Goal: Complete application form

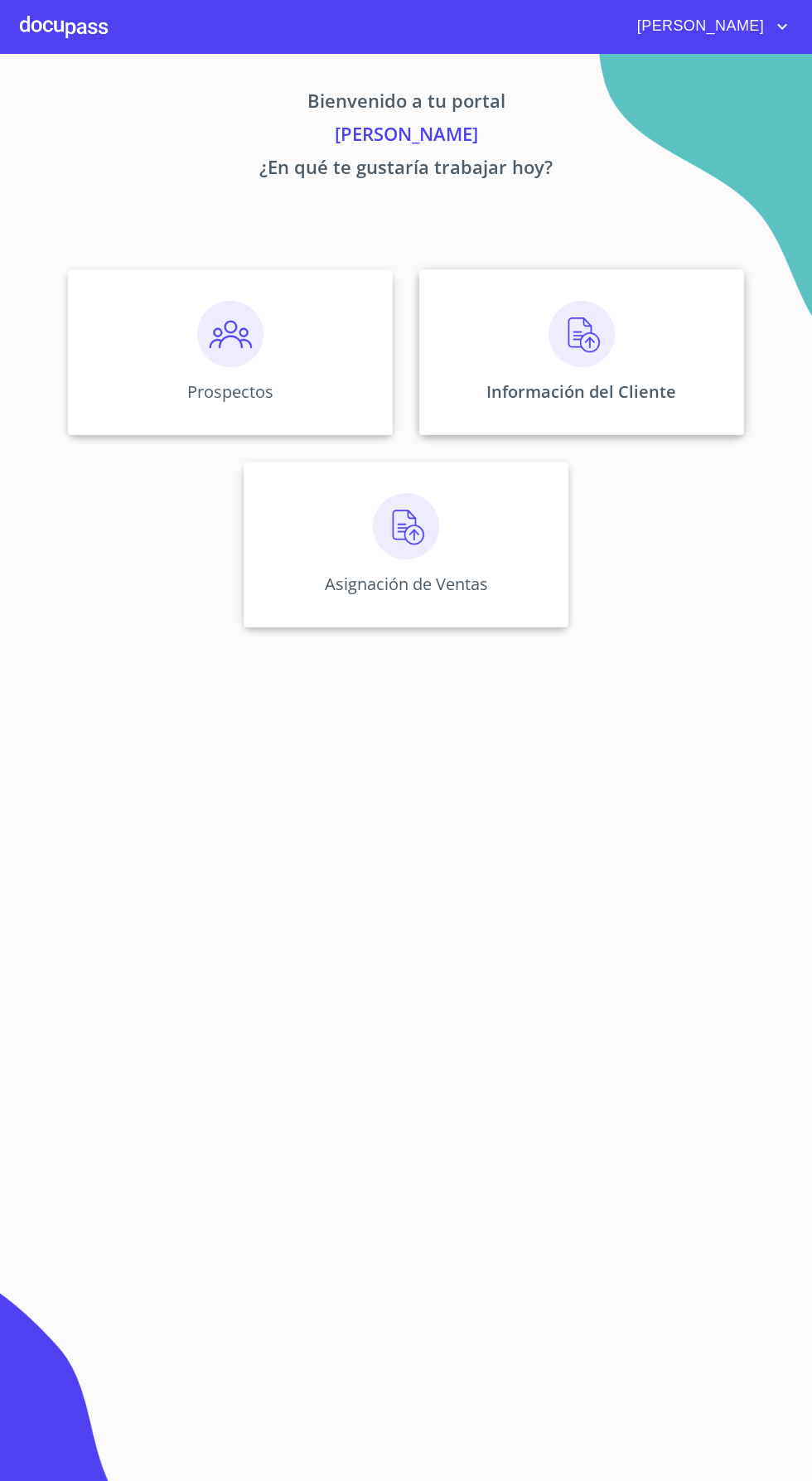
click at [626, 358] on div "Información del Cliente" at bounding box center [582, 352] width 325 height 166
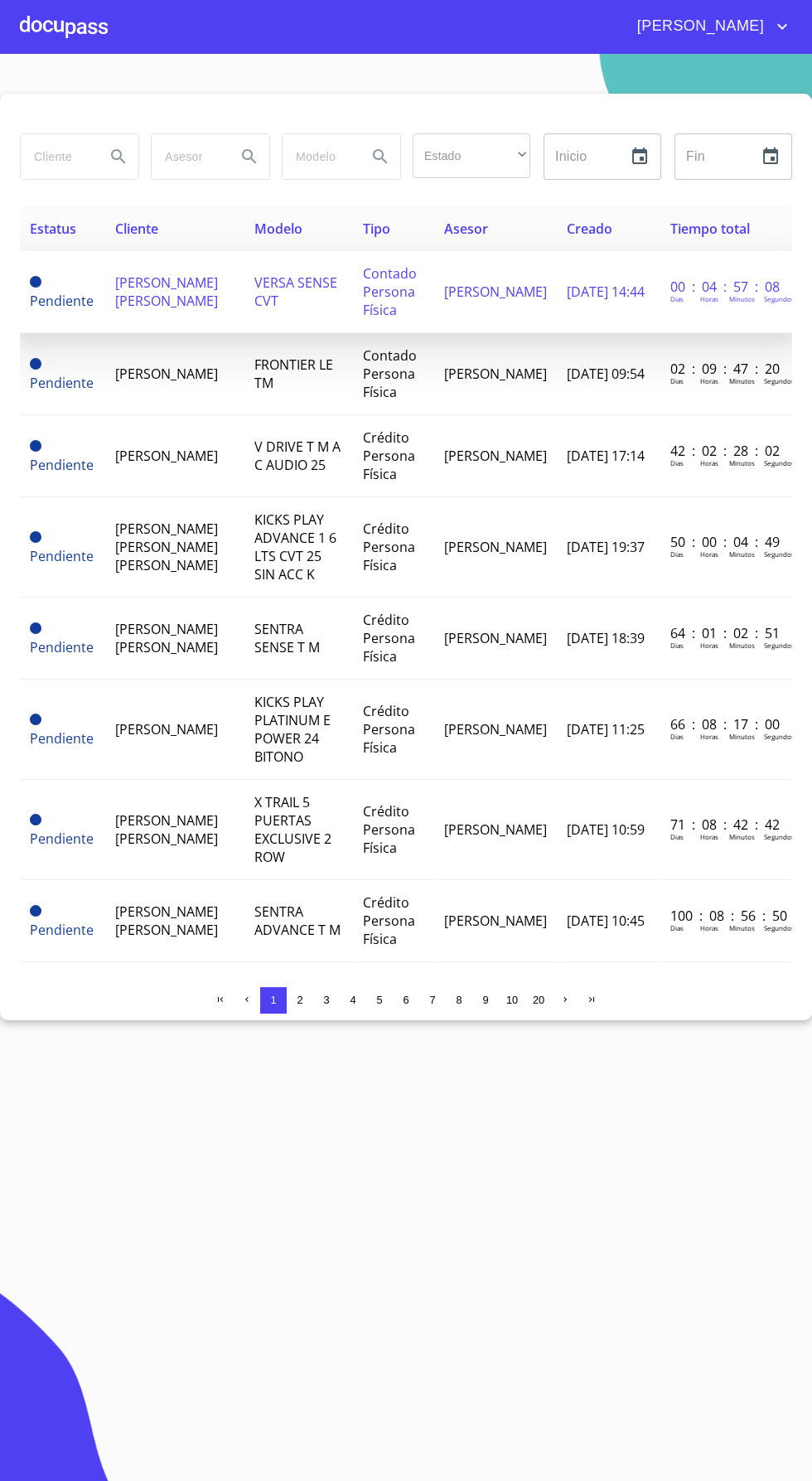
click at [186, 305] on span "MONICA CECILIA ROMO LARIS" at bounding box center [167, 291] width 103 height 36
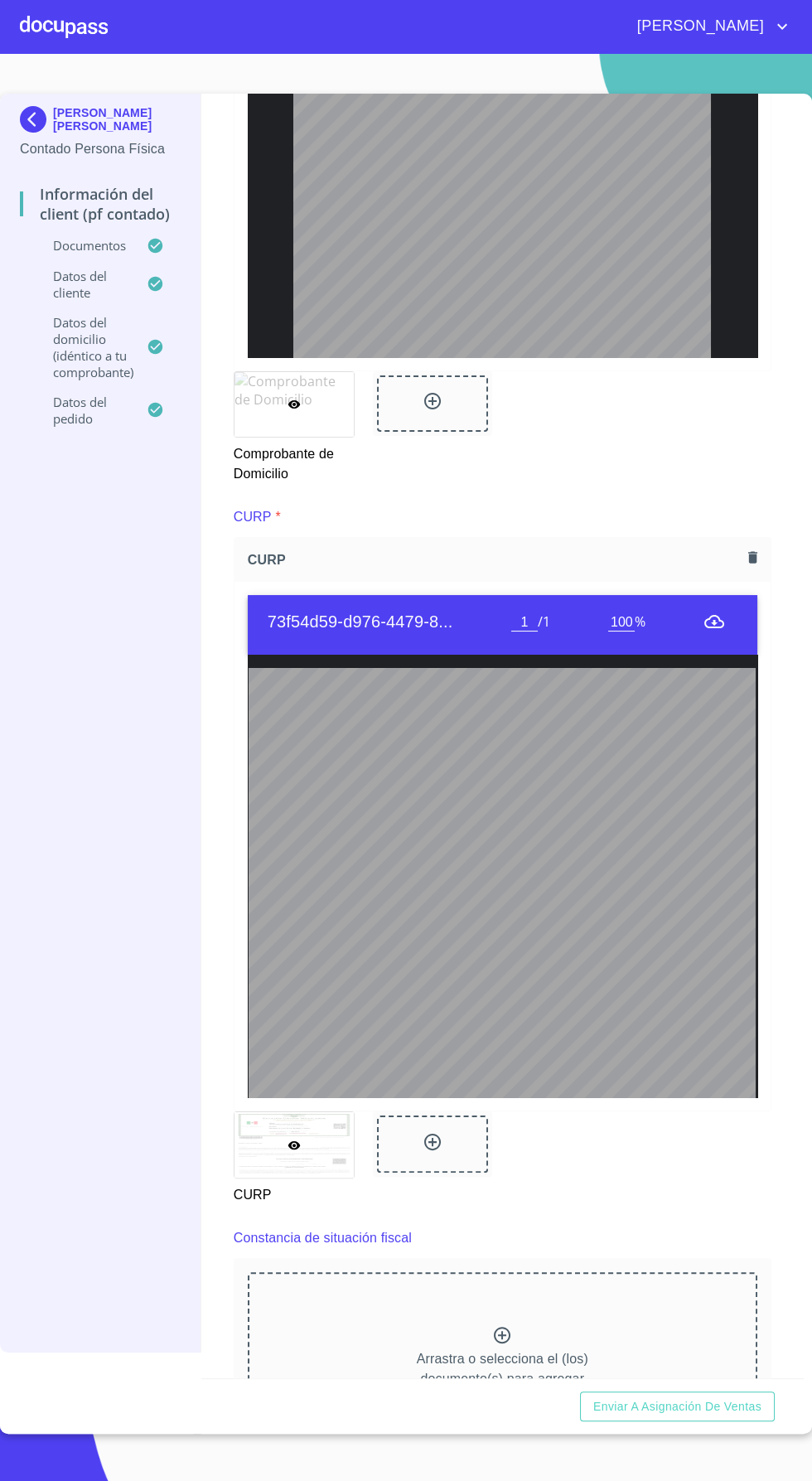
scroll to position [227, 0]
click at [519, 1352] on p "Arrastra o selecciona el (los) documento(s) para agregar" at bounding box center [503, 1369] width 172 height 40
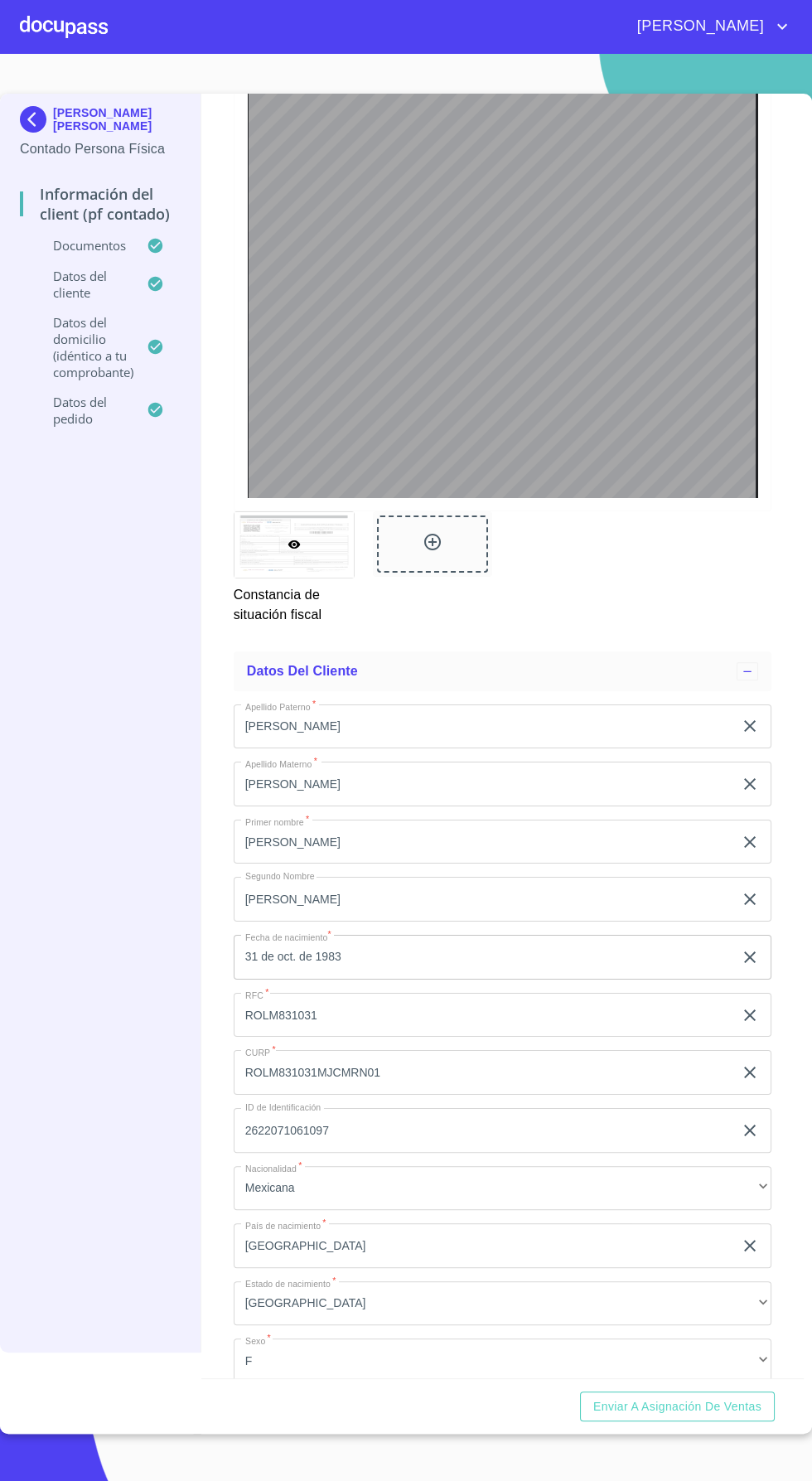
scroll to position [2650, 0]
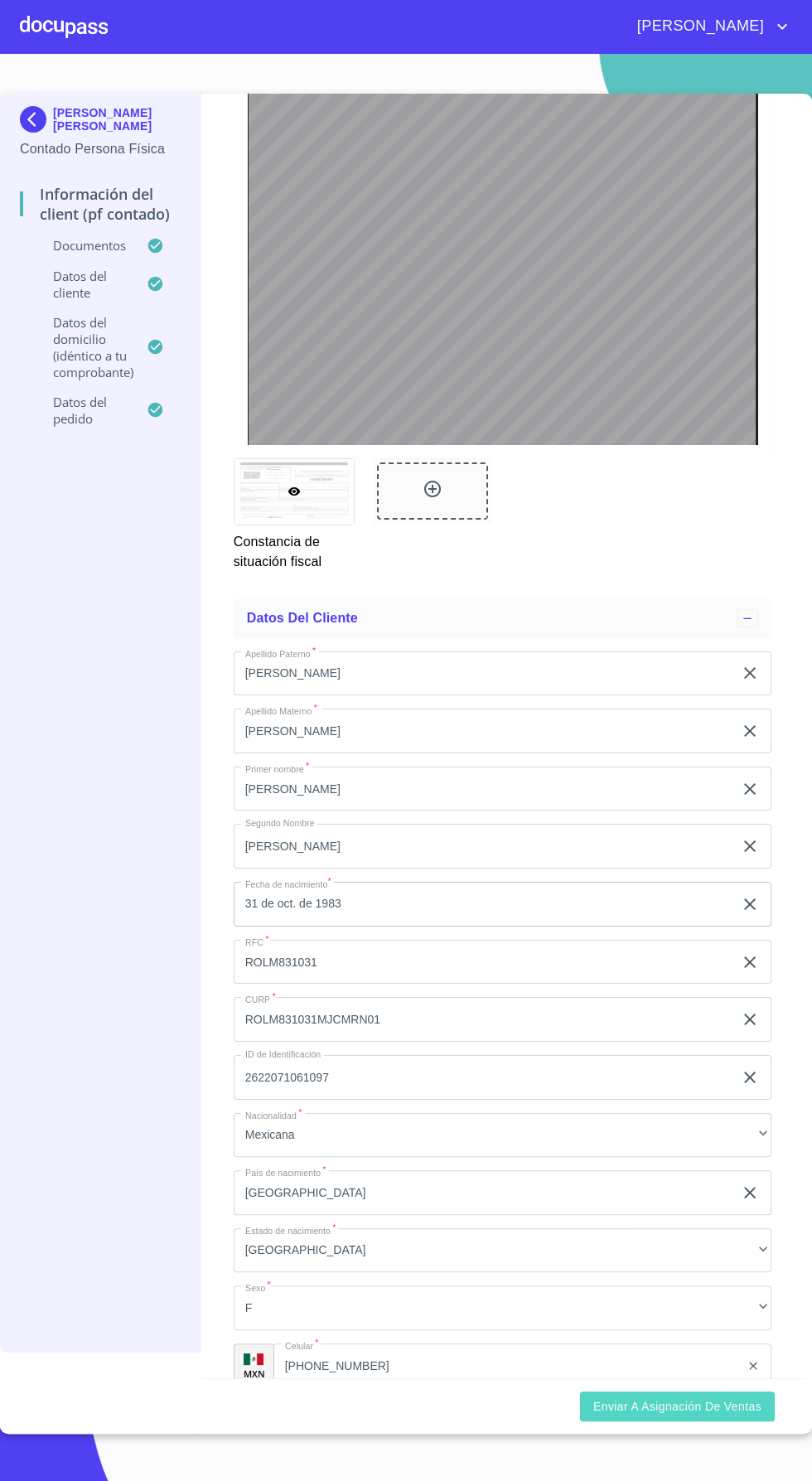
click at [689, 1417] on span "Enviar a Asignación de Ventas" at bounding box center [677, 1407] width 168 height 21
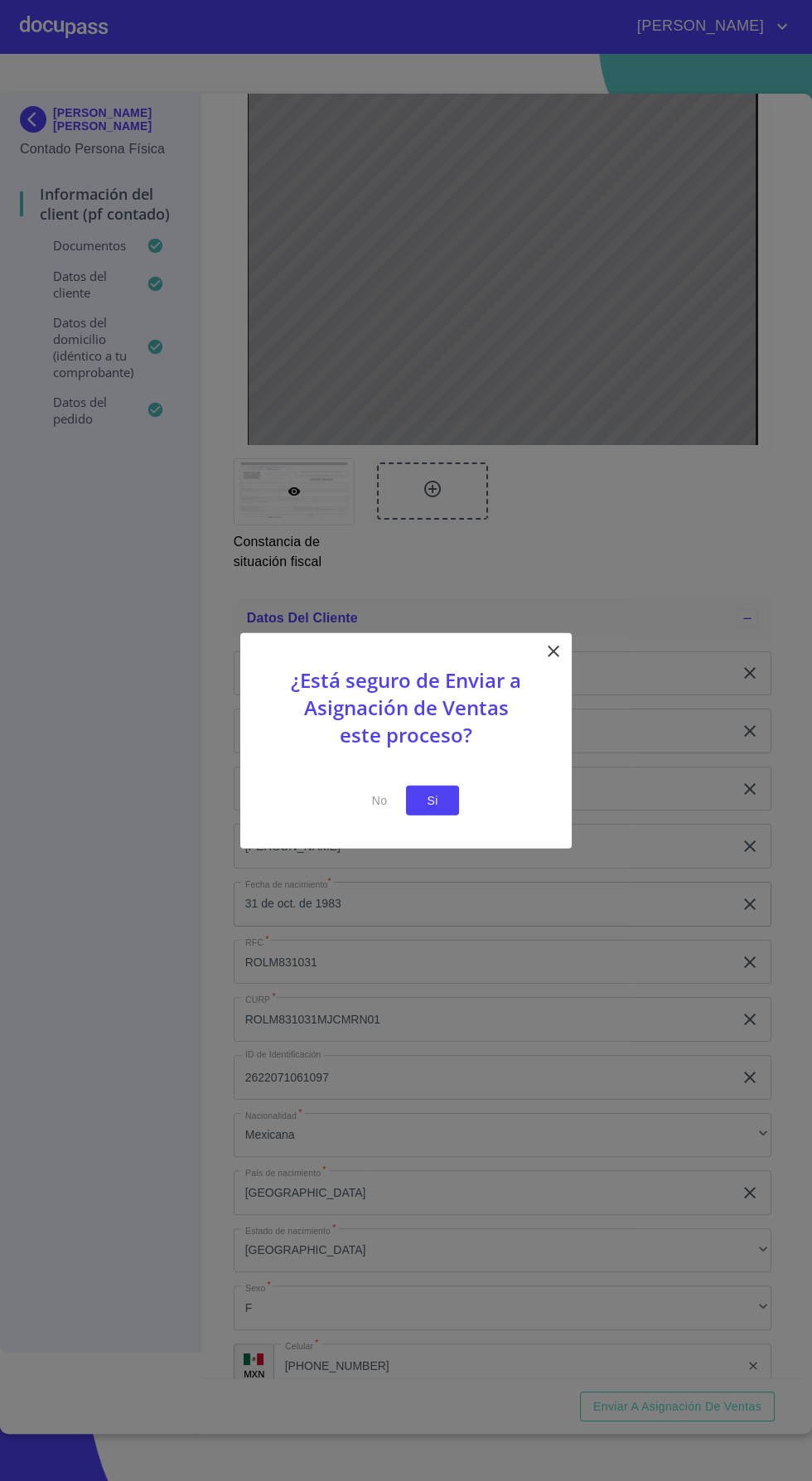
click at [451, 803] on button "Si" at bounding box center [432, 800] width 53 height 31
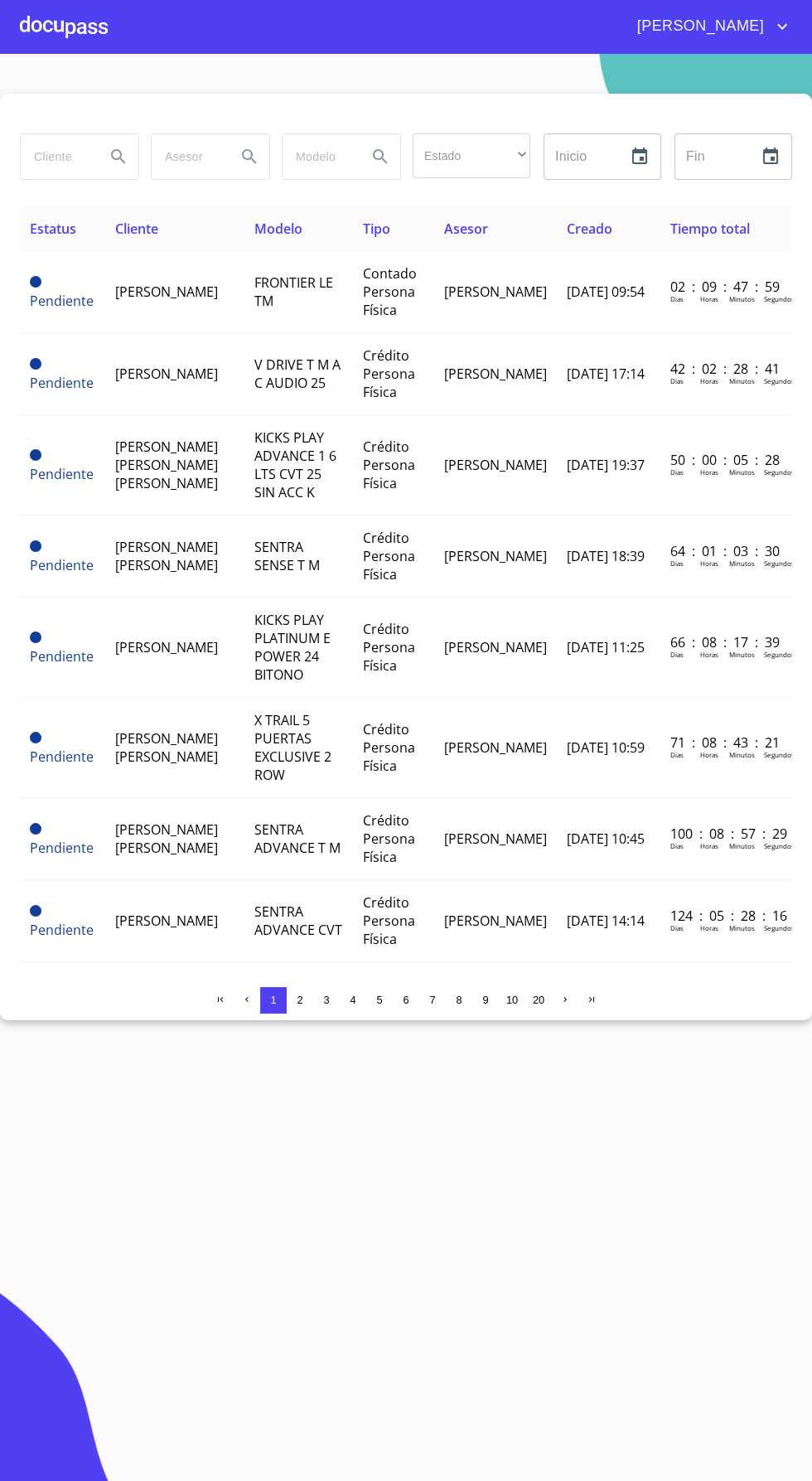
click at [76, 44] on div at bounding box center [64, 27] width 88 height 53
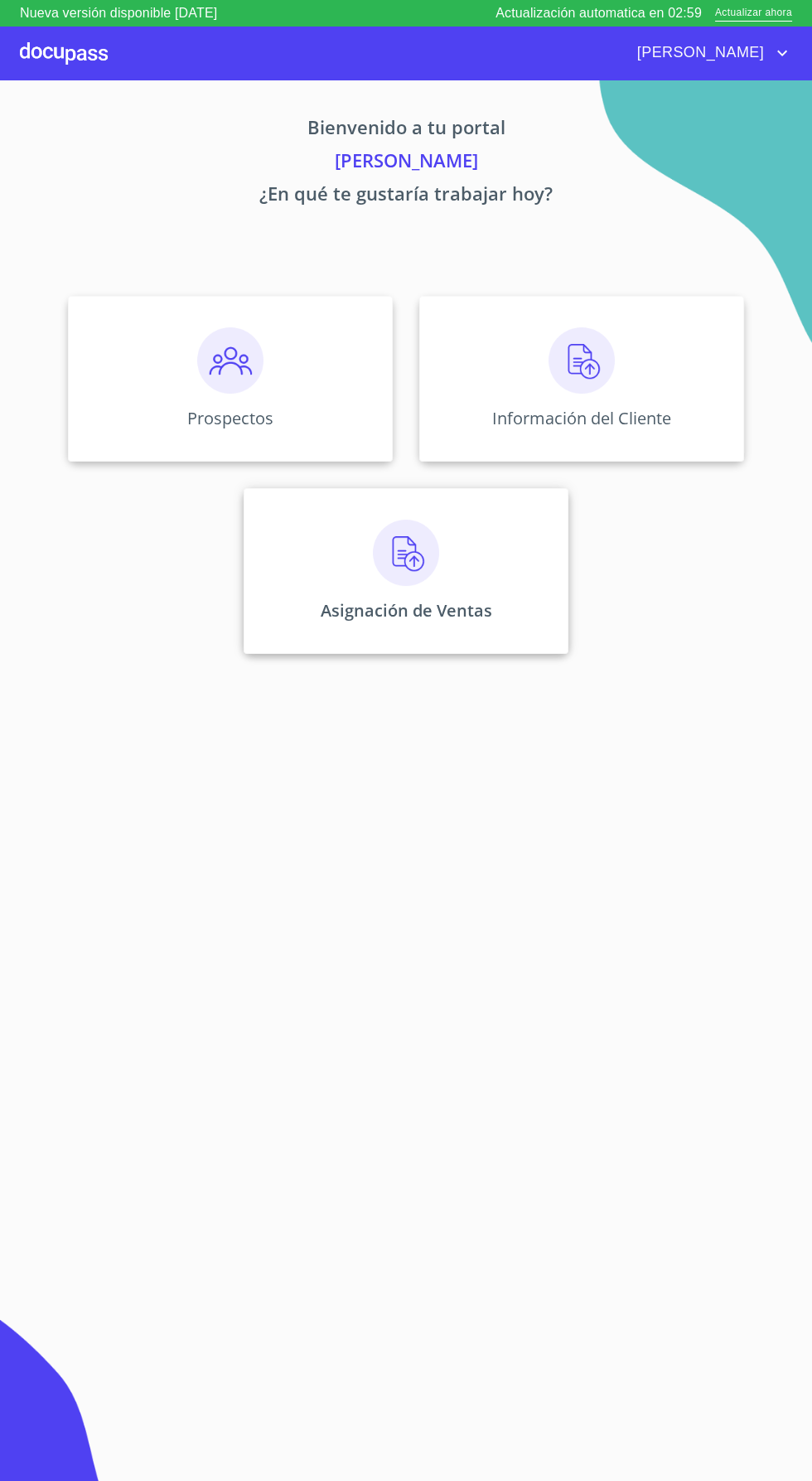
click at [456, 563] on div "Asignación de Ventas" at bounding box center [406, 571] width 325 height 166
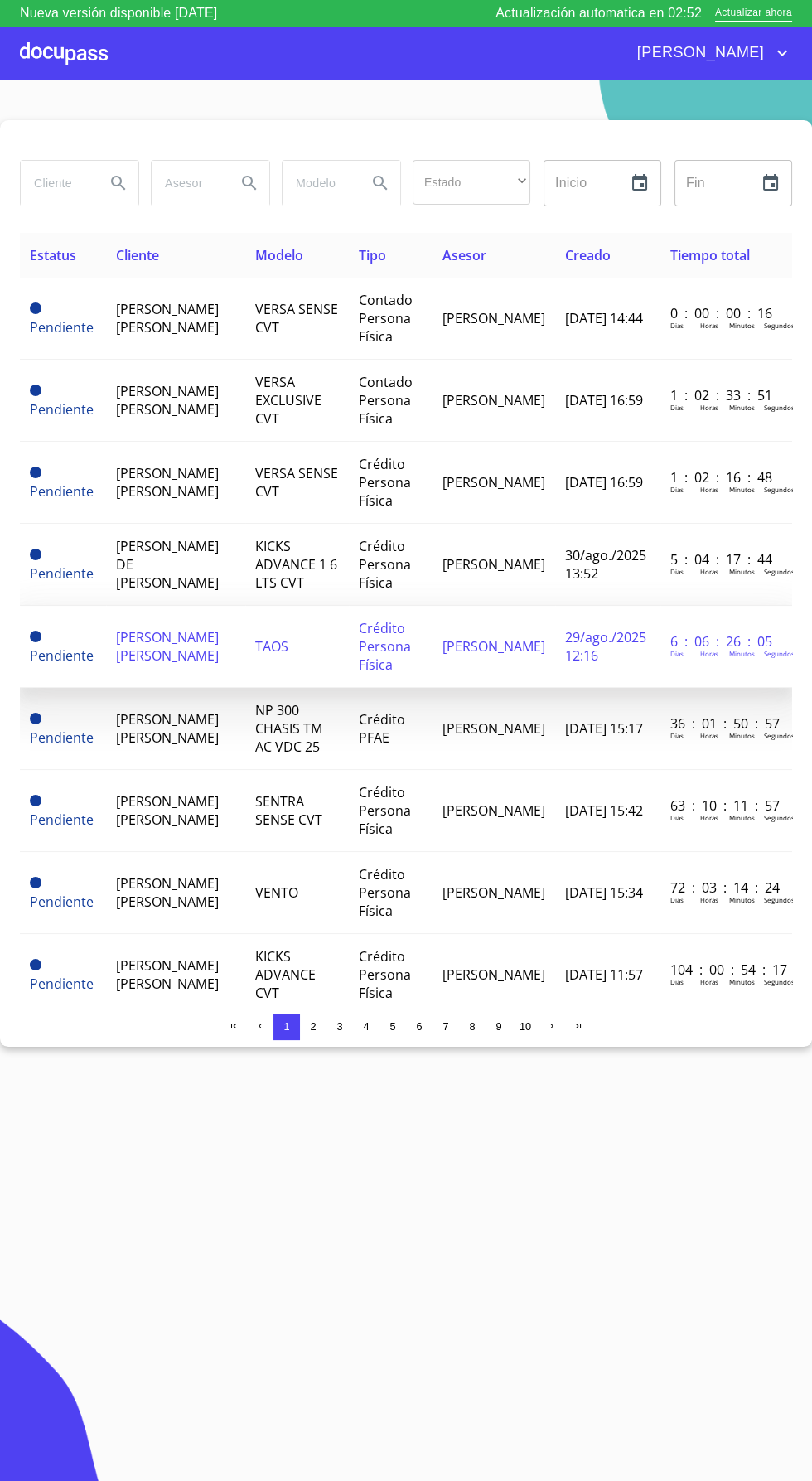
click at [308, 646] on td "TAOS" at bounding box center [296, 646] width 104 height 82
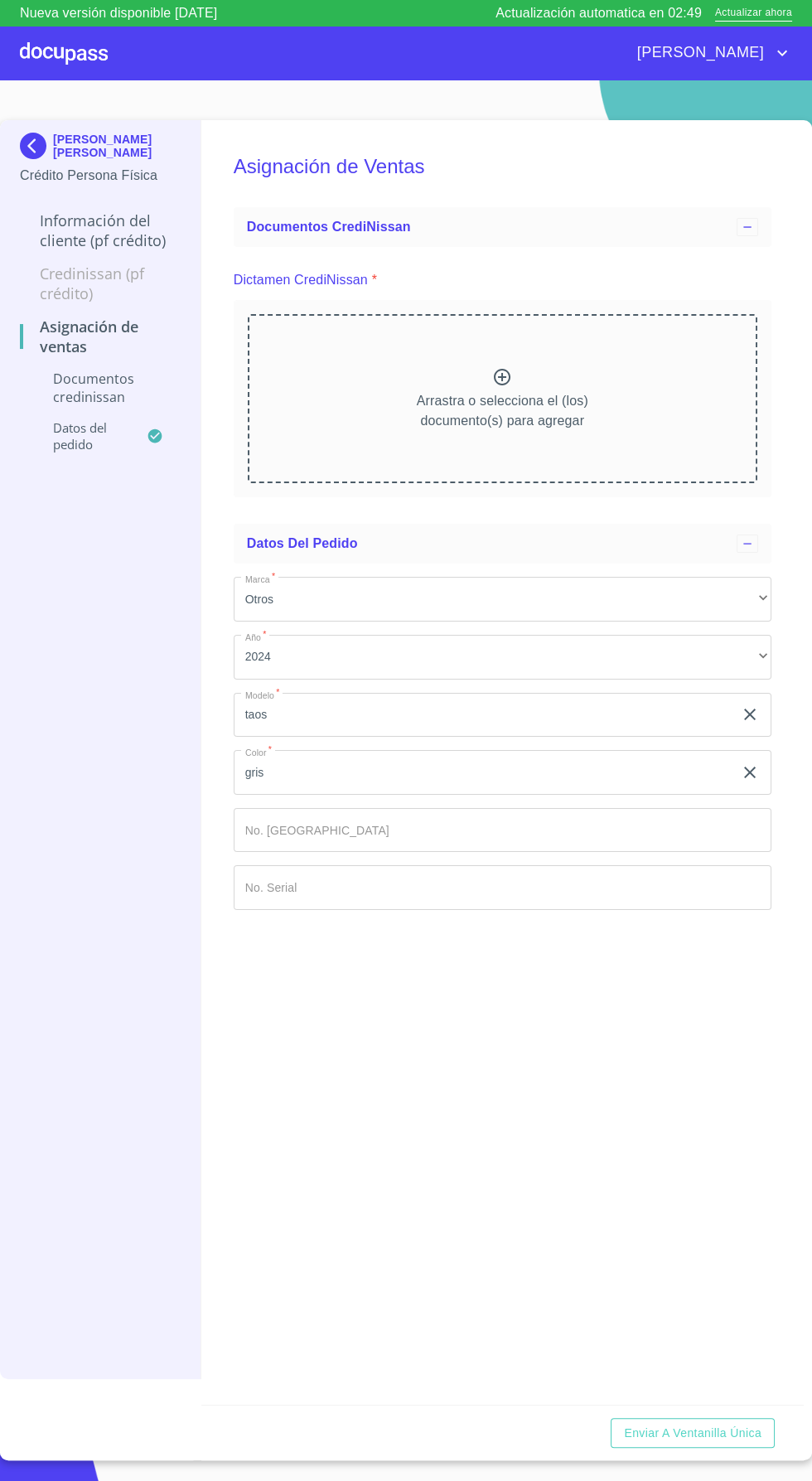
click at [518, 413] on p "Arrastra o selecciona el (los) documento(s) para agregar" at bounding box center [503, 411] width 172 height 40
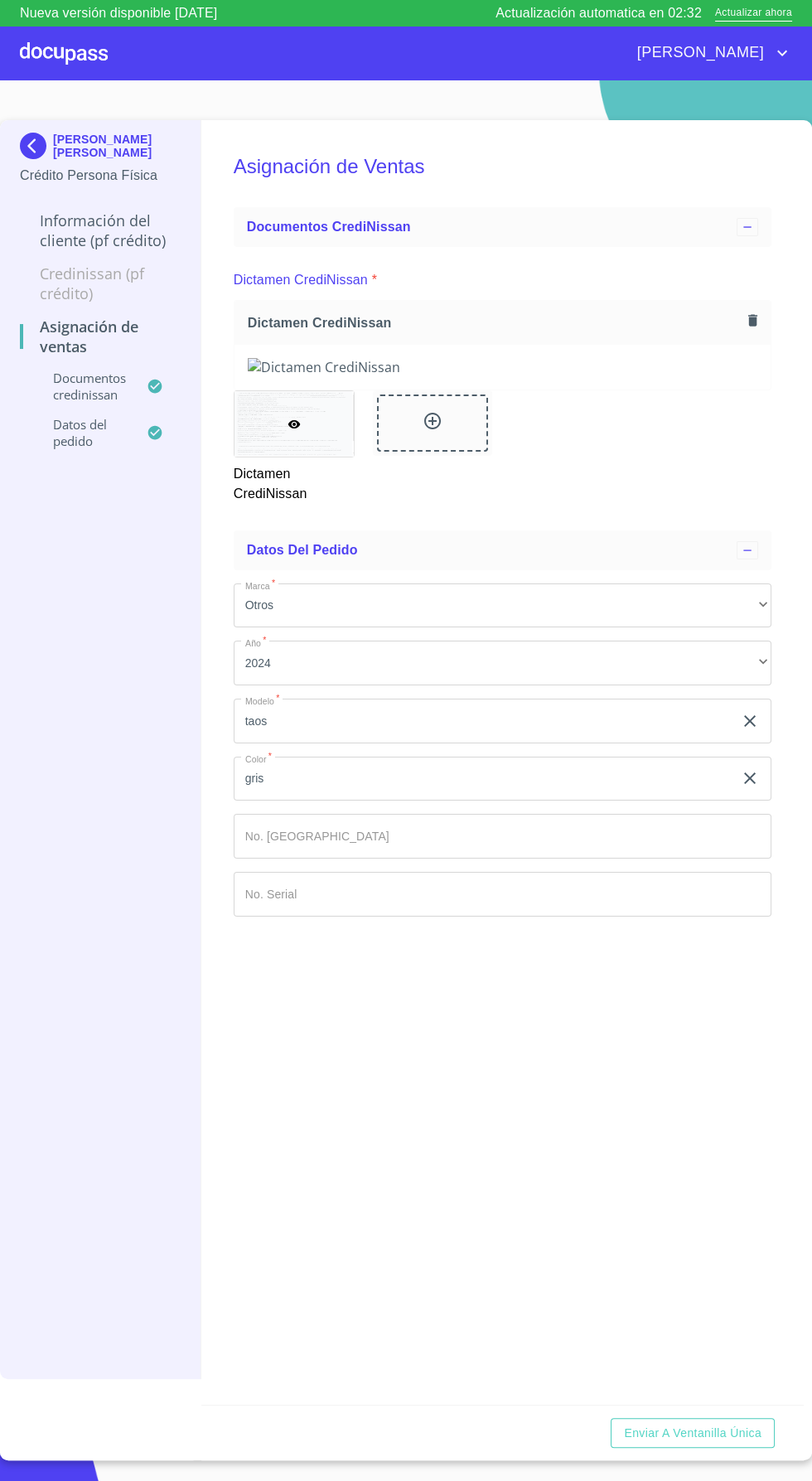
scroll to position [71, 0]
click at [450, 916] on input "Marca   *" at bounding box center [503, 894] width 538 height 45
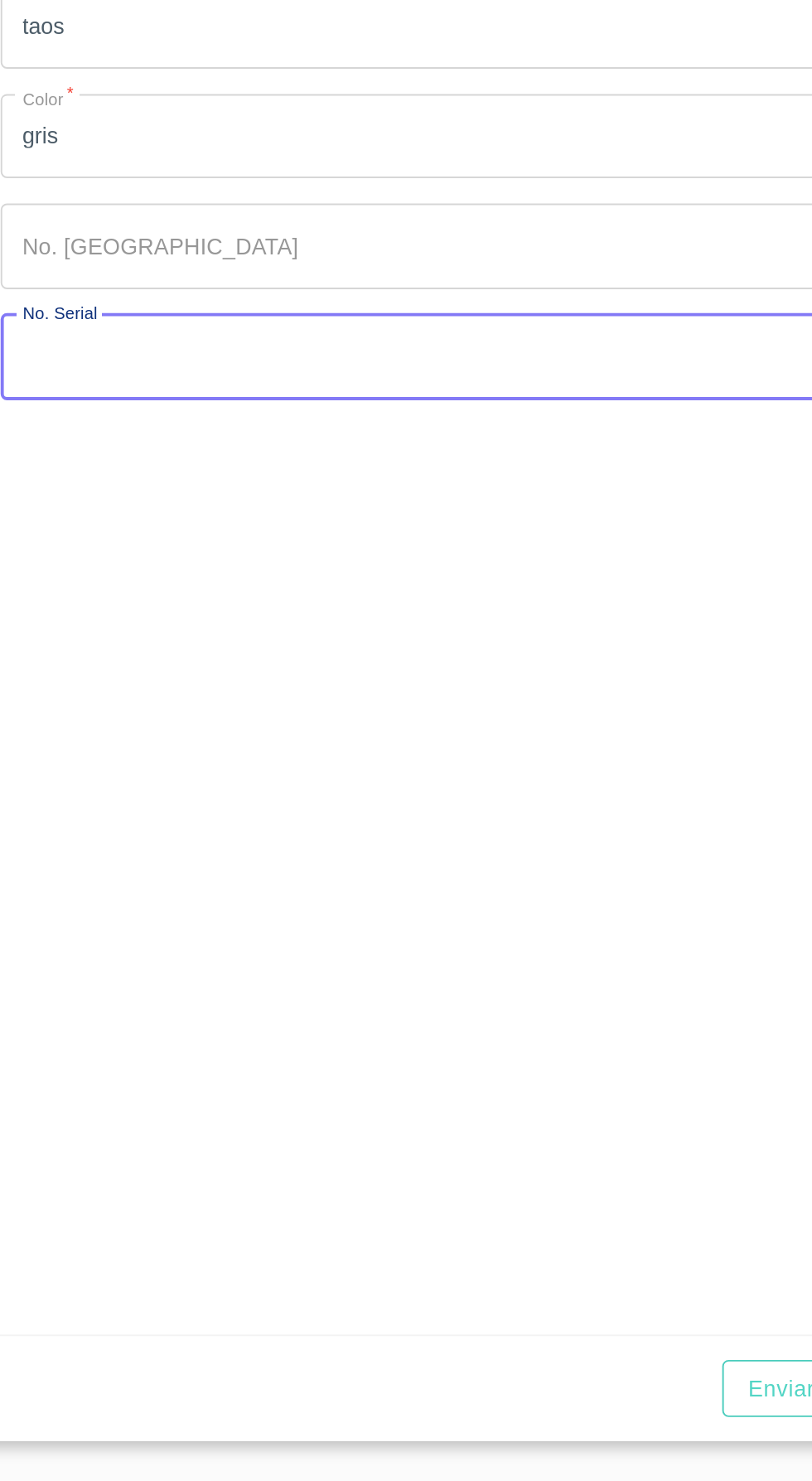
click at [401, 916] on input "Marca   *" at bounding box center [503, 894] width 538 height 45
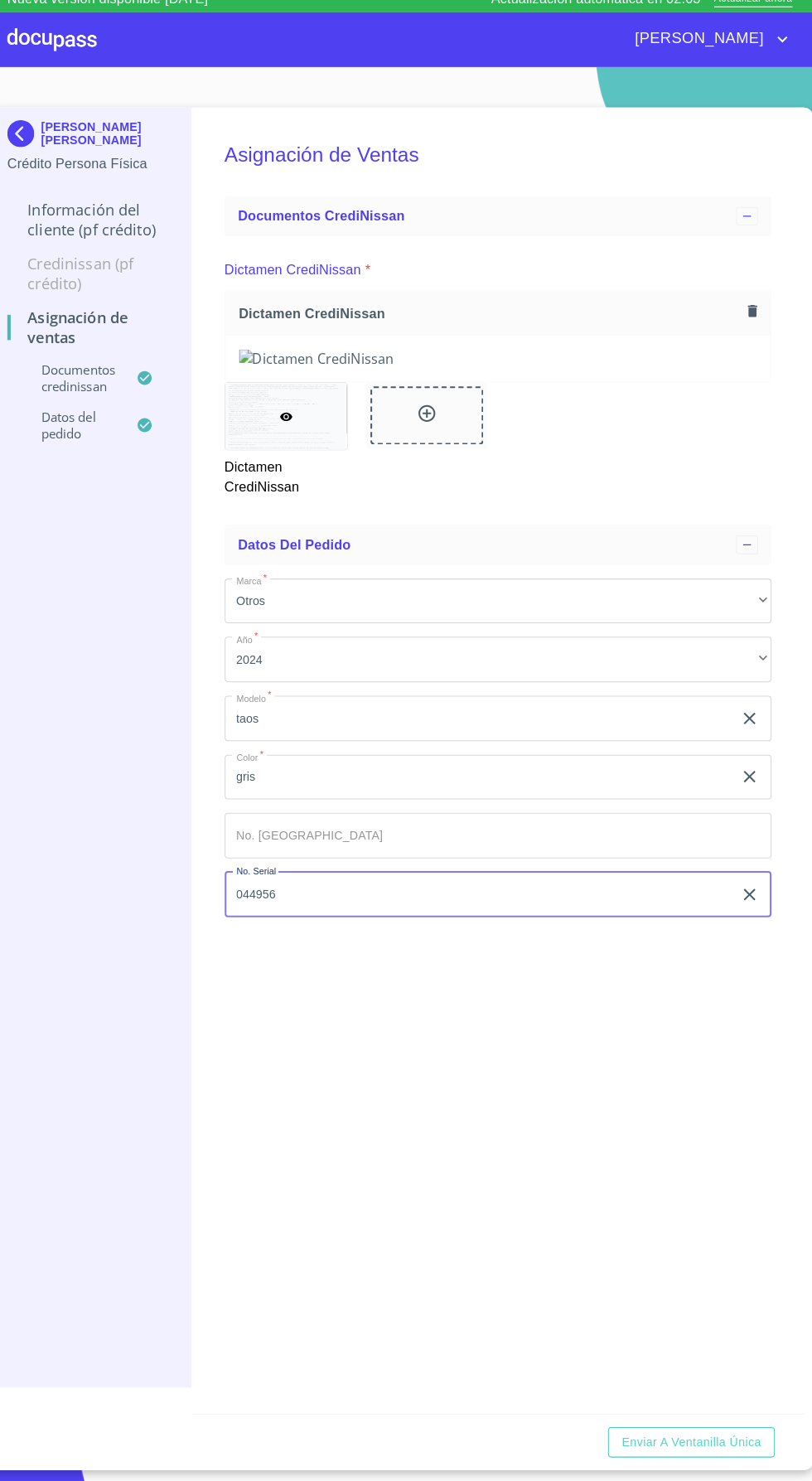
scroll to position [0, 0]
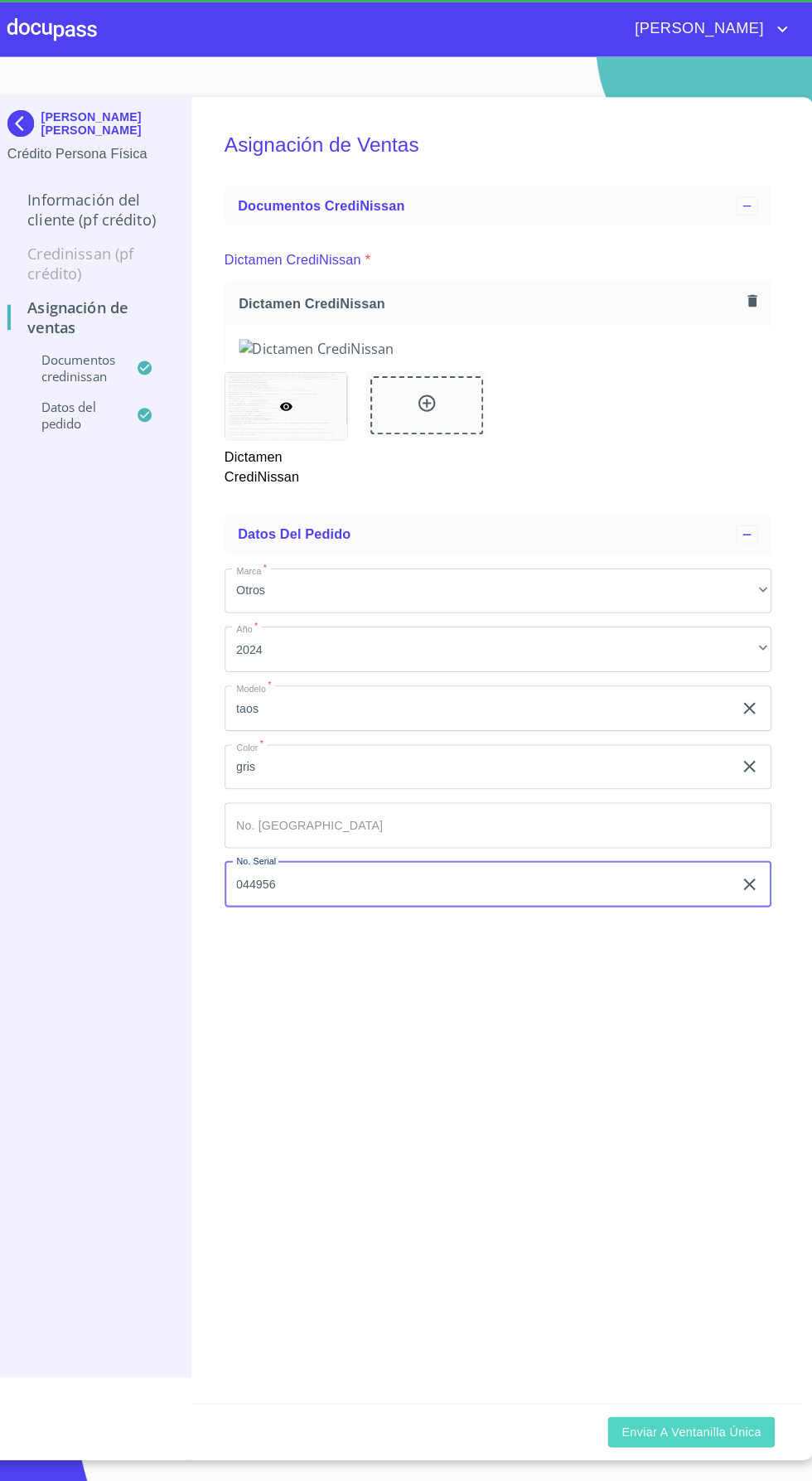
type input "044956"
click at [685, 1444] on span "Enviar a Ventanilla única" at bounding box center [693, 1434] width 137 height 21
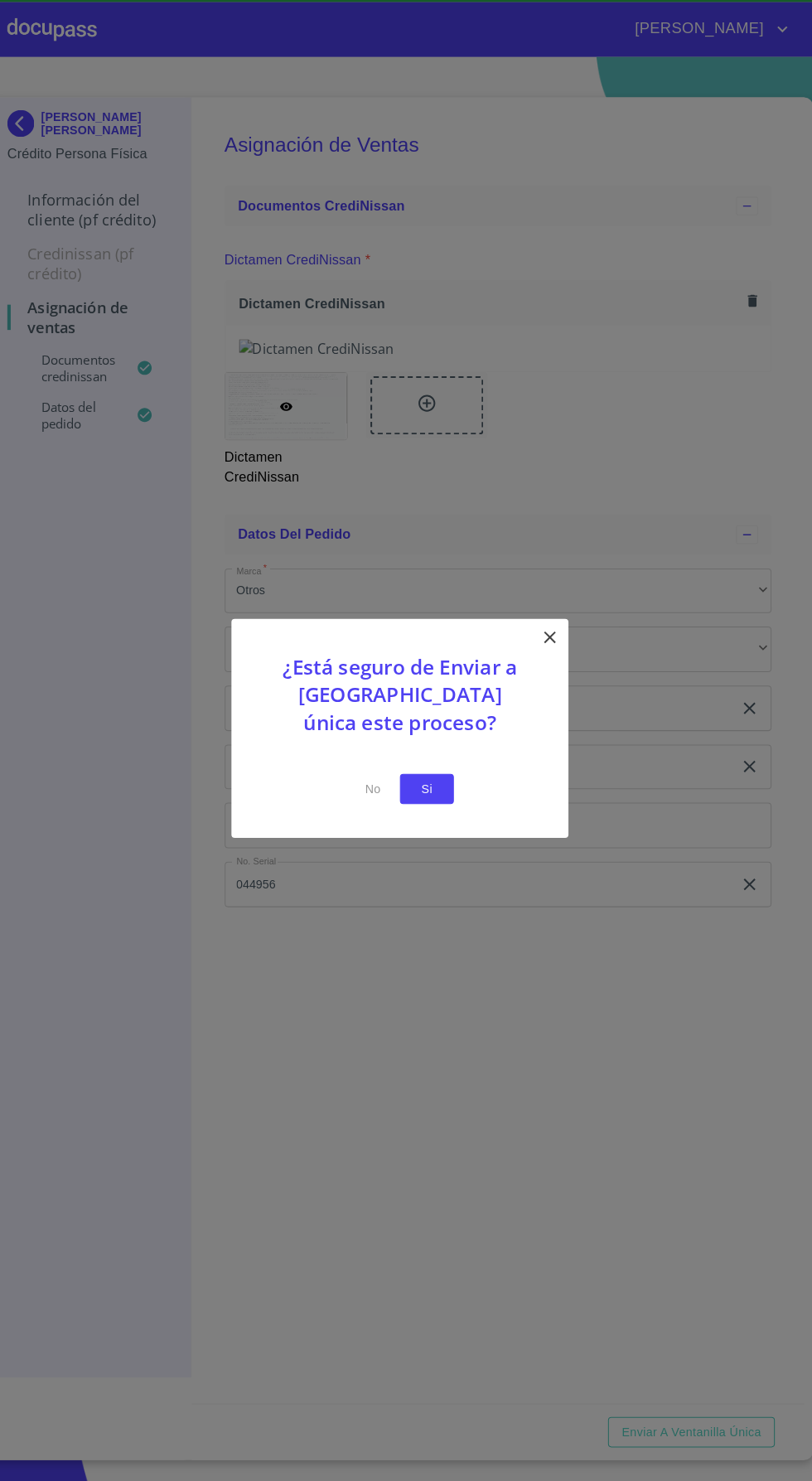
click at [431, 799] on span "Si" at bounding box center [432, 800] width 27 height 21
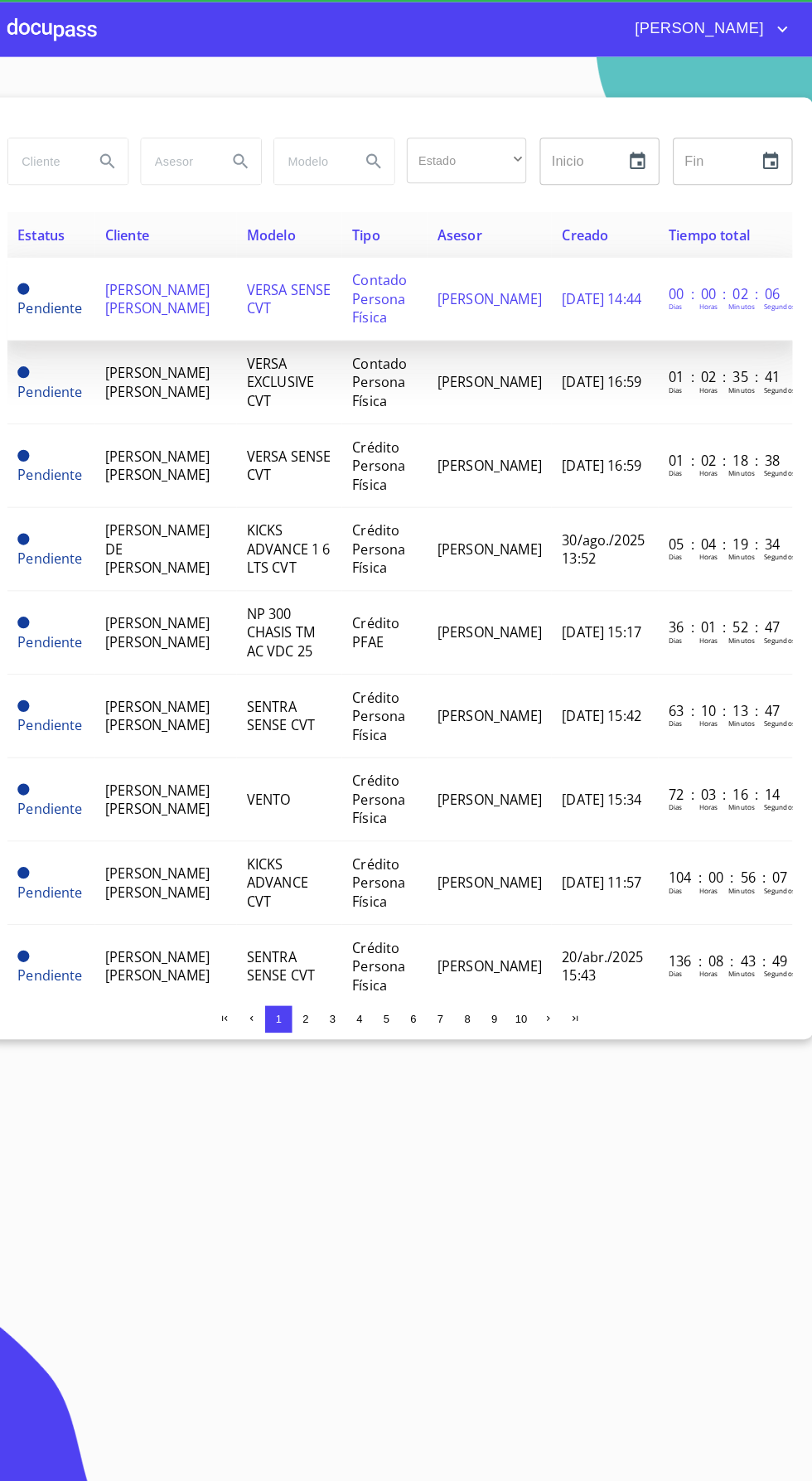
click at [284, 313] on span "VERSA SENSE CVT" at bounding box center [296, 318] width 82 height 36
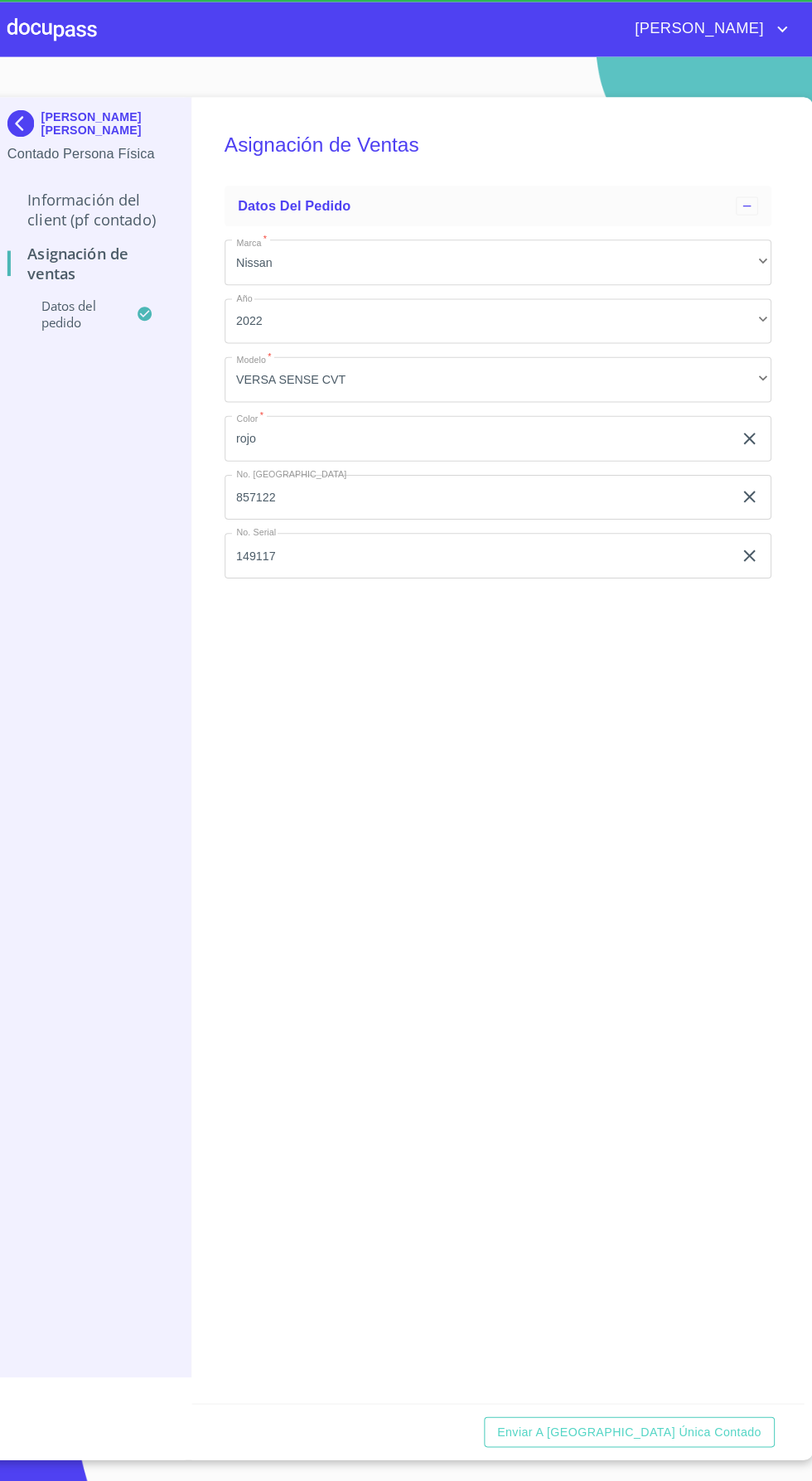
scroll to position [71, 0]
click at [665, 1444] on span "Enviar a Ventanilla única contado" at bounding box center [632, 1434] width 260 height 21
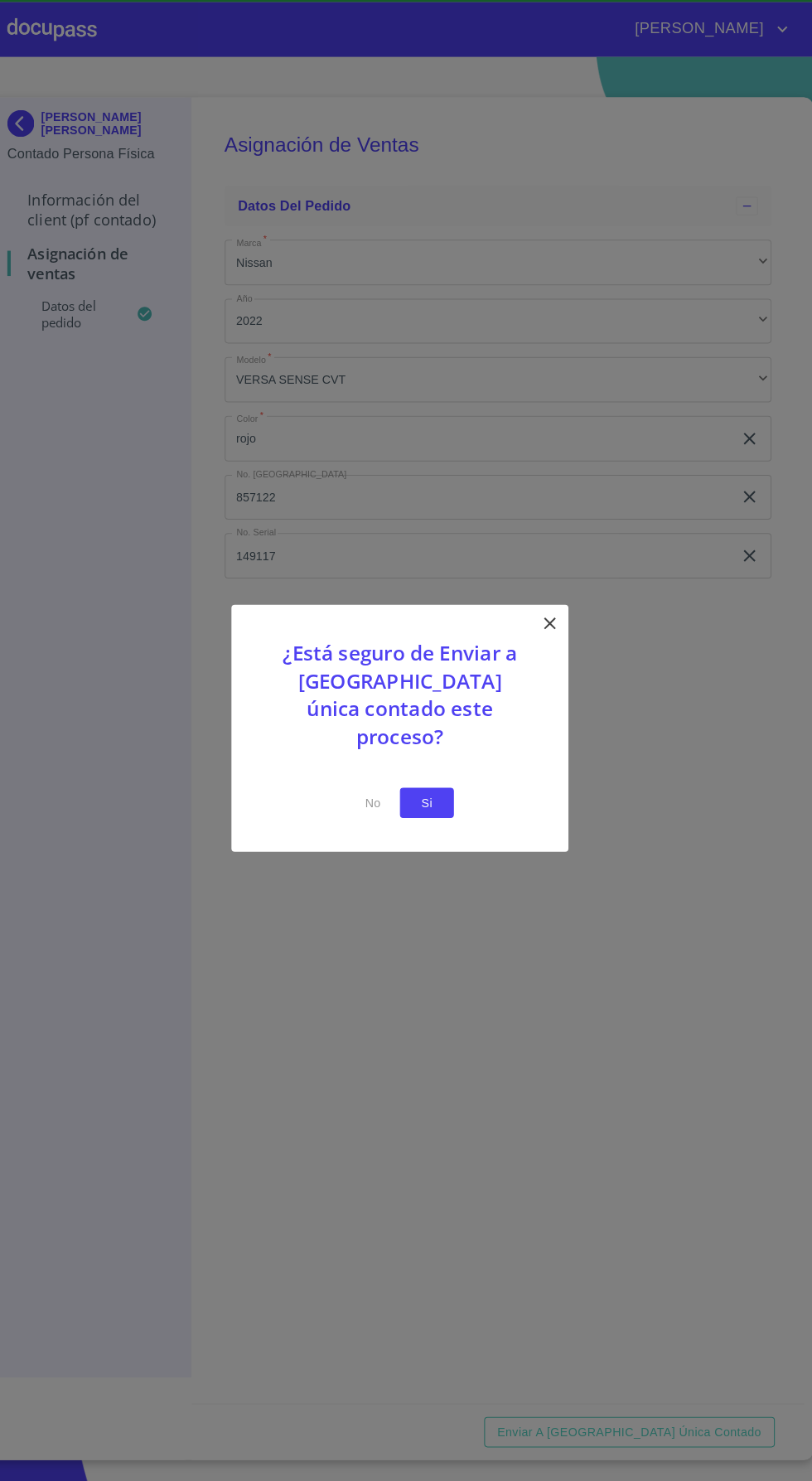
click at [453, 799] on button "Si" at bounding box center [432, 815] width 53 height 31
